Goal: Navigation & Orientation: Find specific page/section

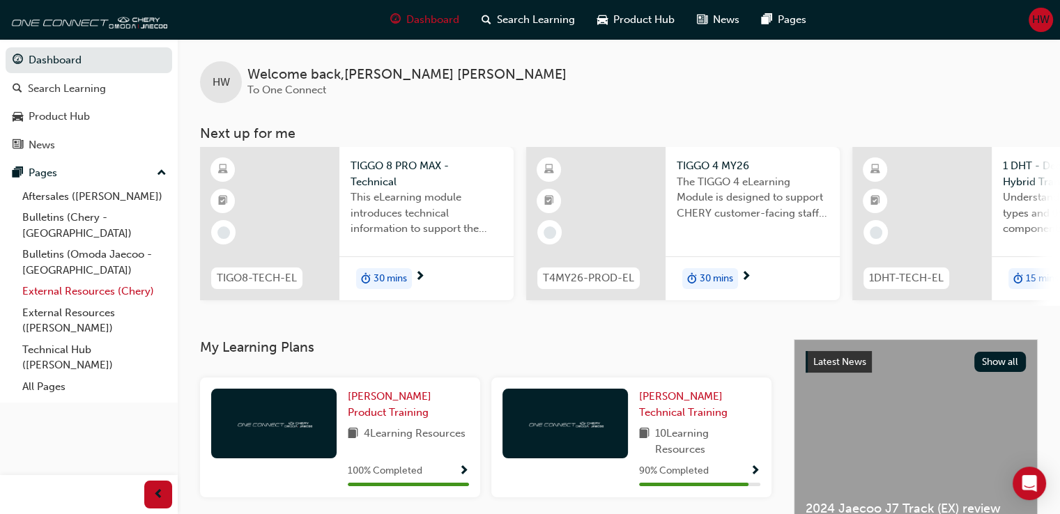
click at [116, 281] on link "External Resources (Chery)" at bounding box center [94, 292] width 155 height 22
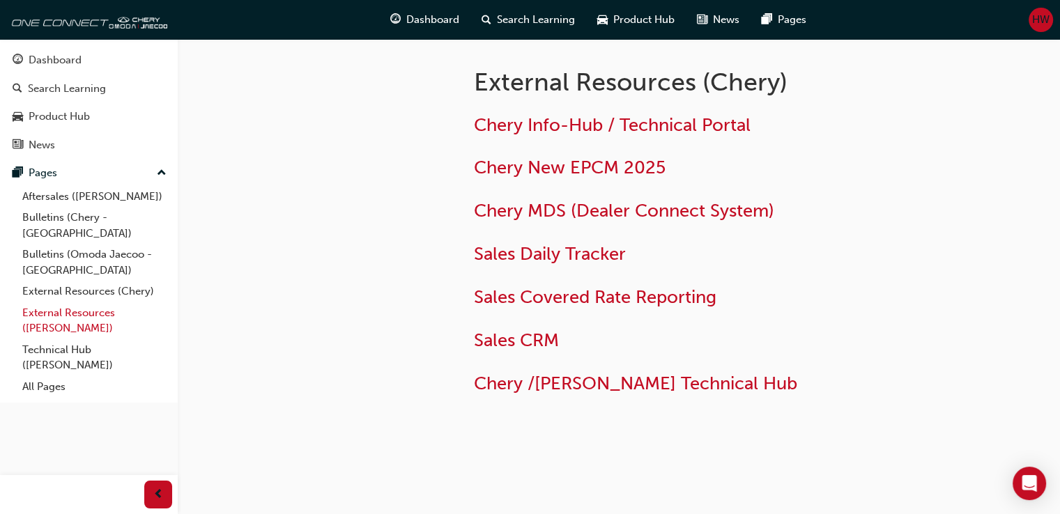
click at [51, 307] on link "External Resources ([PERSON_NAME])" at bounding box center [94, 321] width 155 height 37
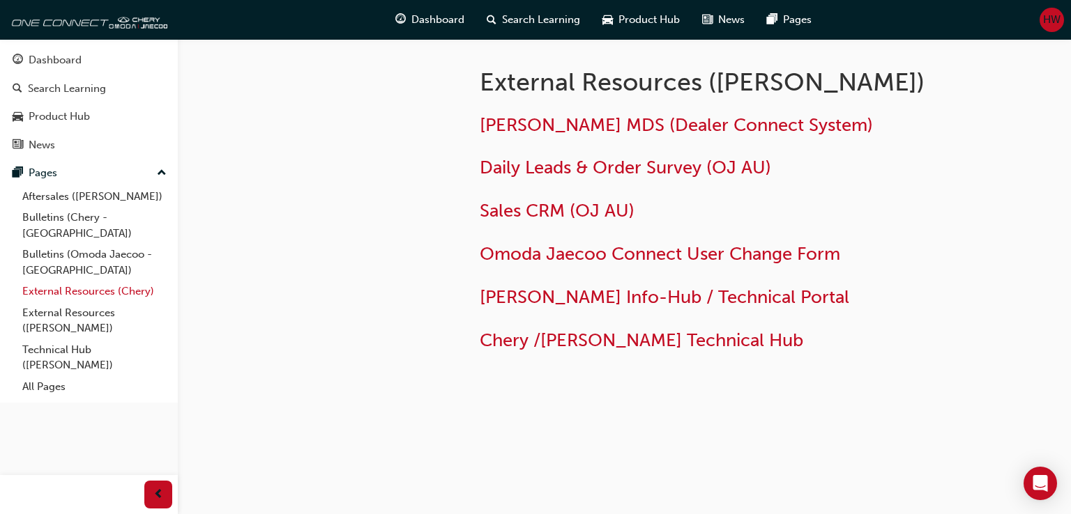
click at [116, 281] on link "External Resources (Chery)" at bounding box center [94, 292] width 155 height 22
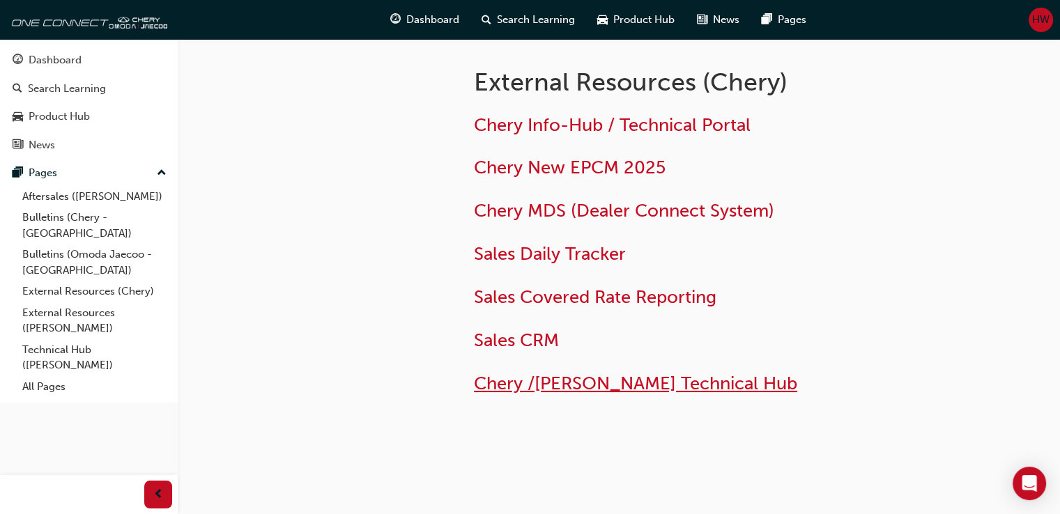
click at [514, 387] on span "Chery /[PERSON_NAME] Technical Hub" at bounding box center [635, 384] width 323 height 22
